Goal: Navigation & Orientation: Find specific page/section

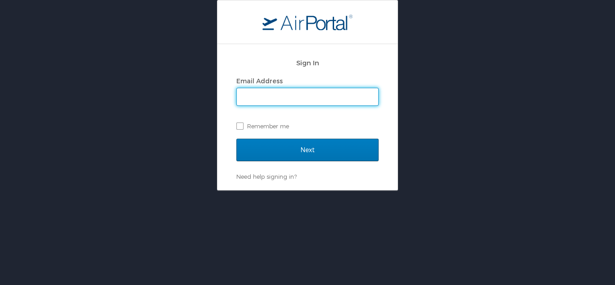
click at [273, 99] on input "Email Address" at bounding box center [307, 96] width 141 height 17
type input "brandon.hendricks@cbtravel.com"
click at [236, 139] on input "Next" at bounding box center [307, 150] width 142 height 23
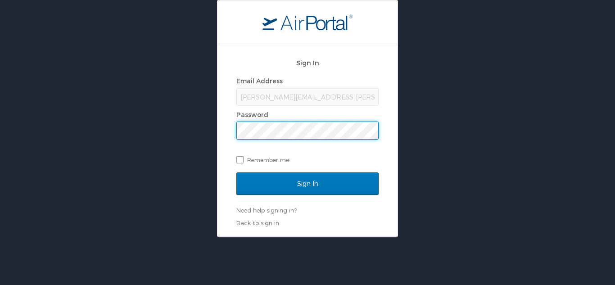
click at [236, 172] on input "Sign In" at bounding box center [307, 183] width 142 height 23
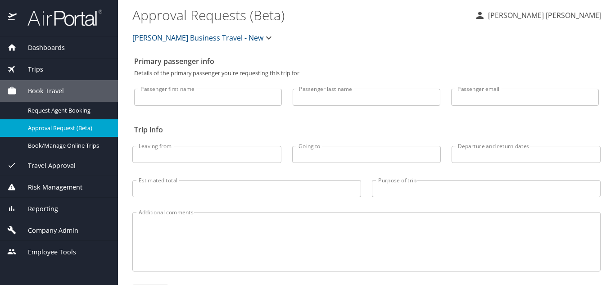
click at [37, 45] on span "Dashboards" at bounding box center [41, 48] width 48 height 10
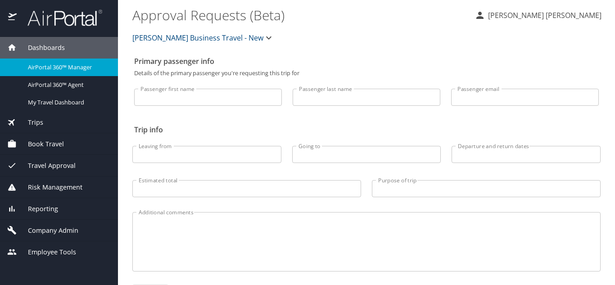
click at [44, 68] on span "AirPortal 360™ Manager" at bounding box center [67, 67] width 79 height 9
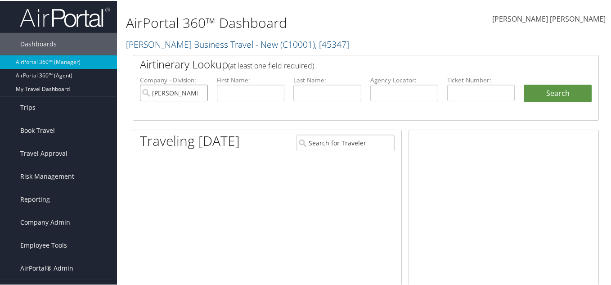
click at [200, 90] on input "[PERSON_NAME] Business Travel - New" at bounding box center [174, 92] width 68 height 17
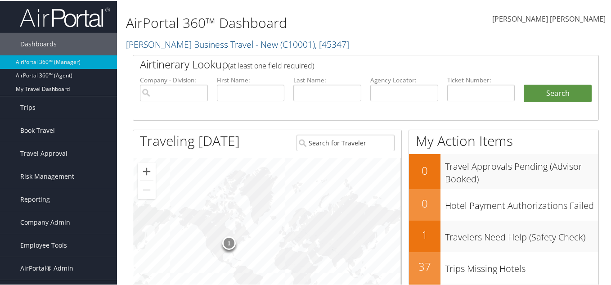
click at [414, 39] on div "[PERSON_NAME] [PERSON_NAME] [PERSON_NAME] [PERSON_NAME] My Settings Travel Agen…" at bounding box center [512, 23] width 205 height 36
